Goal: Navigation & Orientation: Find specific page/section

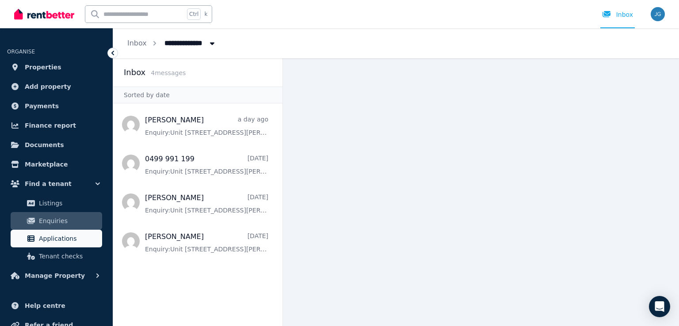
click at [73, 232] on link "Applications" at bounding box center [56, 239] width 91 height 18
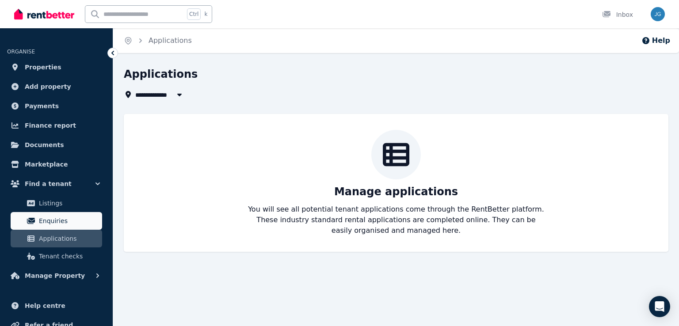
click at [76, 222] on span "Enquiries" at bounding box center [69, 221] width 60 height 11
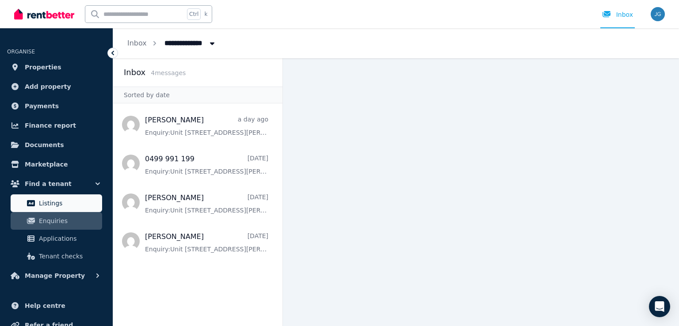
click at [77, 207] on span "Listings" at bounding box center [69, 203] width 60 height 11
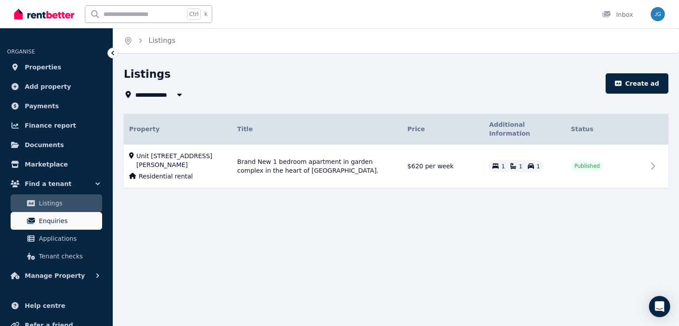
click at [62, 217] on span "Enquiries" at bounding box center [69, 221] width 60 height 11
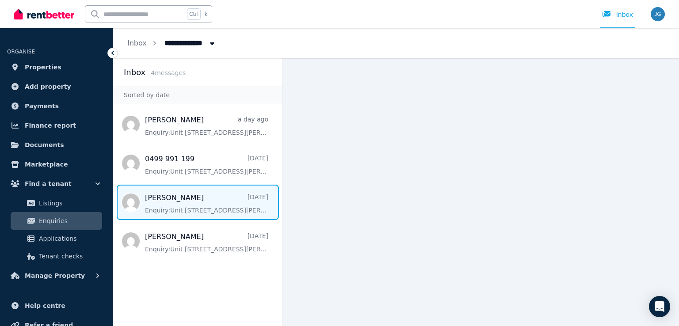
click at [158, 205] on span "Message list" at bounding box center [197, 202] width 169 height 35
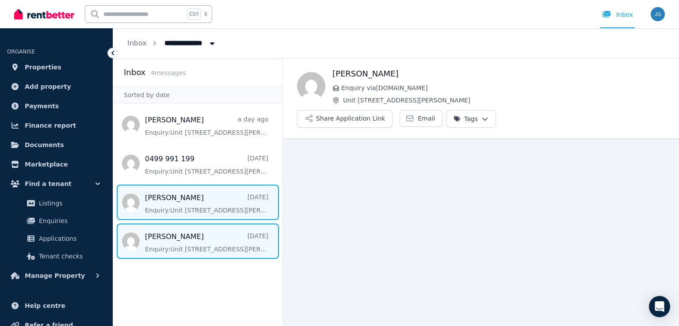
click at [177, 240] on span "Message list" at bounding box center [197, 241] width 169 height 35
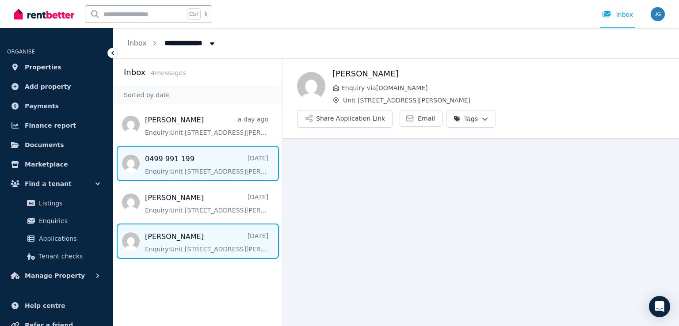
click at [197, 174] on span "Message list" at bounding box center [197, 163] width 169 height 35
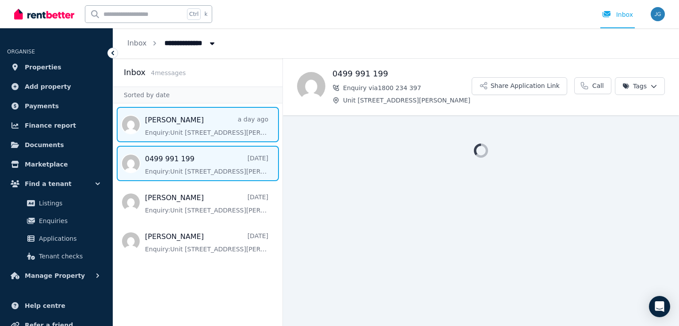
click at [201, 122] on span "Message list" at bounding box center [197, 124] width 169 height 35
